Goal: Use online tool/utility: Utilize a website feature to perform a specific function

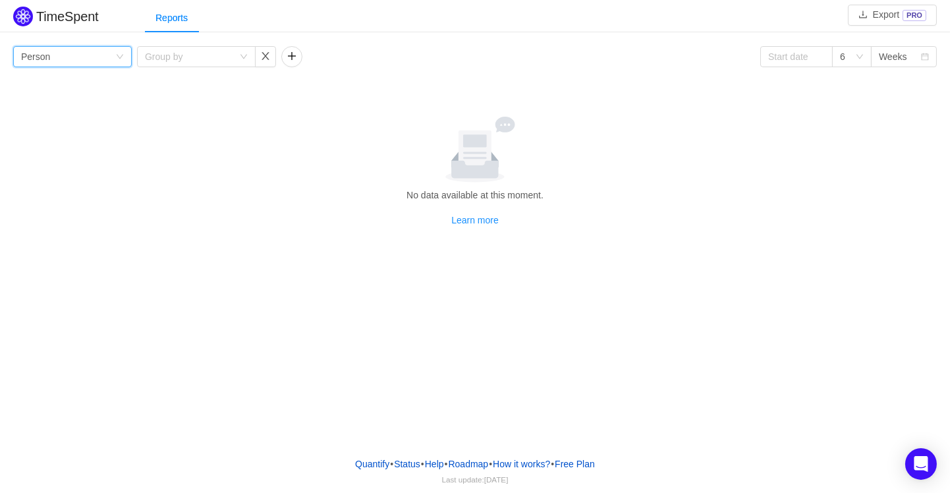
click at [121, 58] on icon "icon: down" at bounding box center [120, 57] width 8 height 8
click at [181, 59] on div "Group by" at bounding box center [189, 56] width 88 height 13
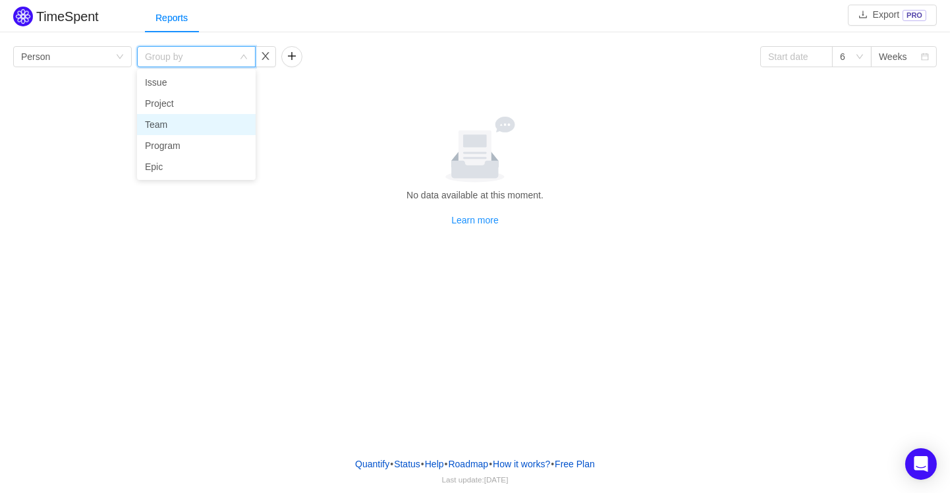
click at [173, 126] on li "Team" at bounding box center [196, 124] width 119 height 21
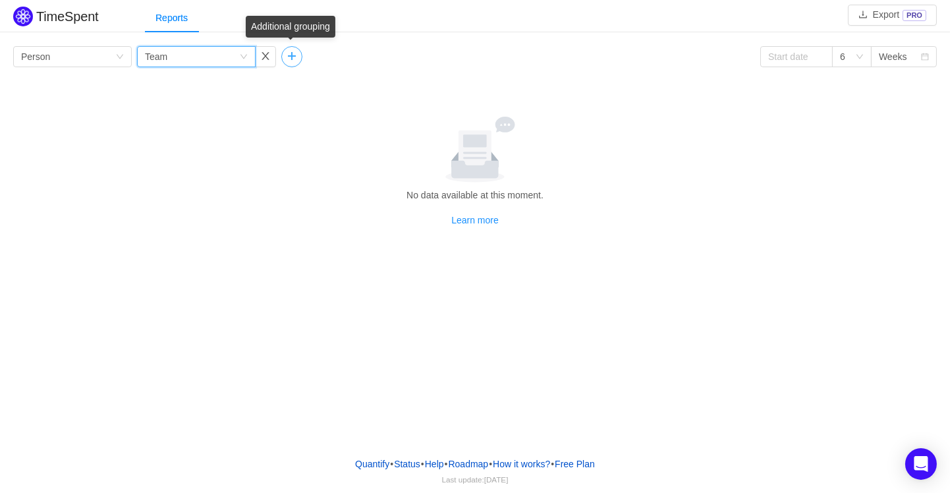
click at [293, 58] on button "button" at bounding box center [291, 56] width 21 height 21
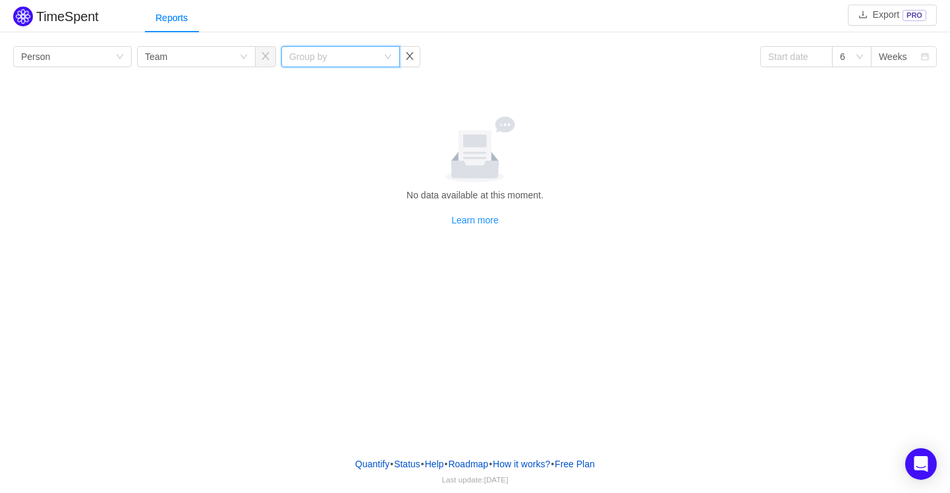
click at [390, 59] on icon "icon: down" at bounding box center [388, 57] width 8 height 8
click at [177, 20] on div "Reports" at bounding box center [171, 18] width 53 height 30
click at [174, 18] on div "Reports" at bounding box center [171, 18] width 53 height 30
